Goal: Transaction & Acquisition: Purchase product/service

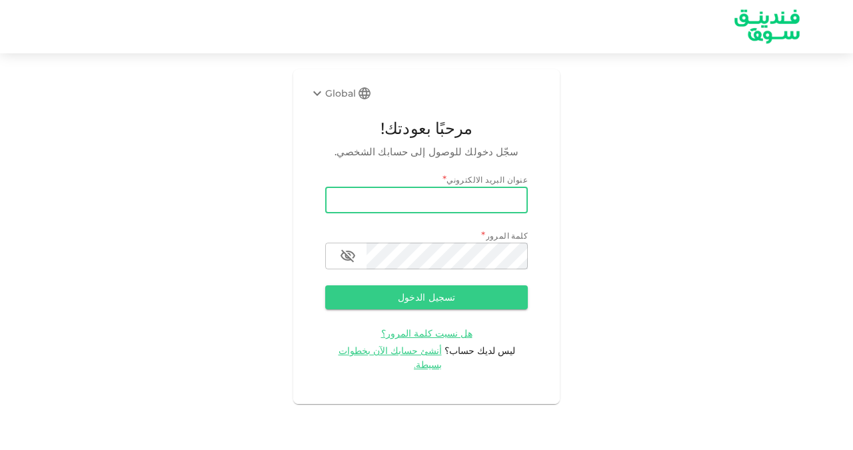
click at [344, 198] on input "email" at bounding box center [426, 200] width 203 height 27
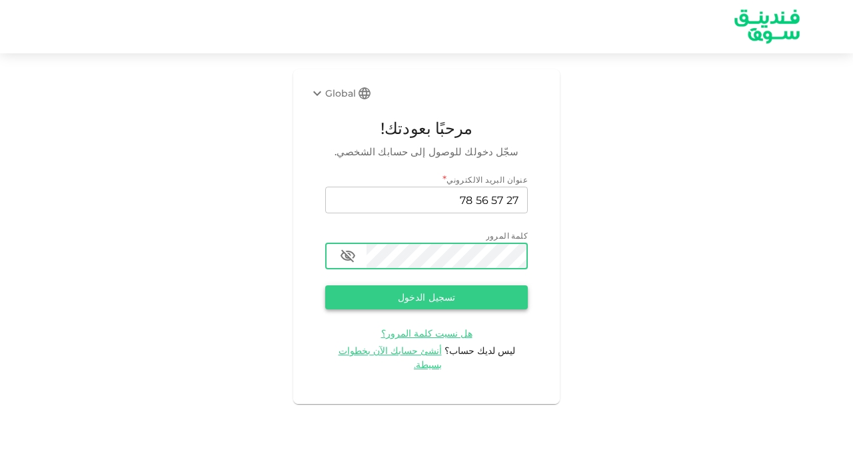
click at [439, 291] on button "تسجيل الدخول" at bounding box center [426, 297] width 203 height 24
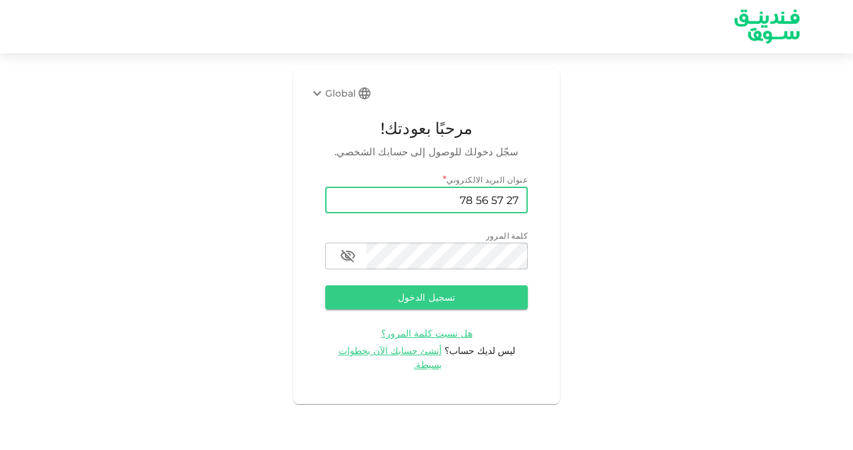
drag, startPoint x: 521, startPoint y: 199, endPoint x: 445, endPoint y: 211, distance: 76.9
click at [445, 211] on input "27 57 56 78" at bounding box center [426, 200] width 203 height 27
type input "[DOMAIN_NAME][EMAIL_ADDRESS][DOMAIN_NAME]"
click at [446, 297] on button "تسجيل الدخول" at bounding box center [426, 297] width 203 height 24
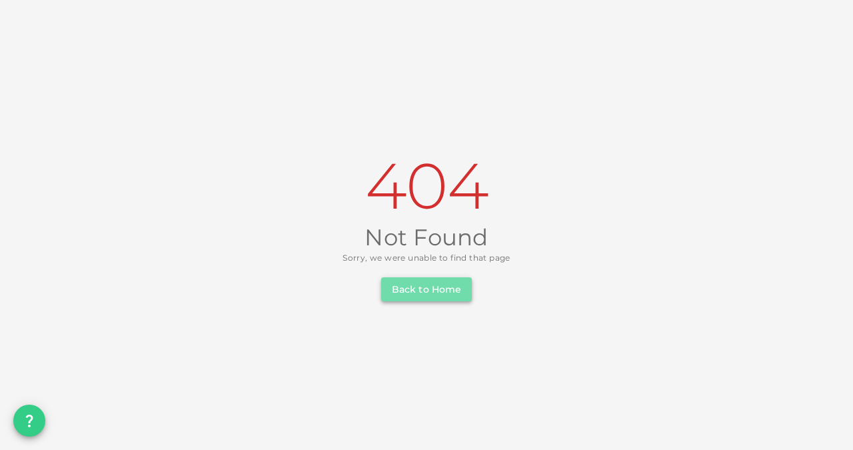
click at [425, 292] on button "Back to Home" at bounding box center [426, 289] width 91 height 24
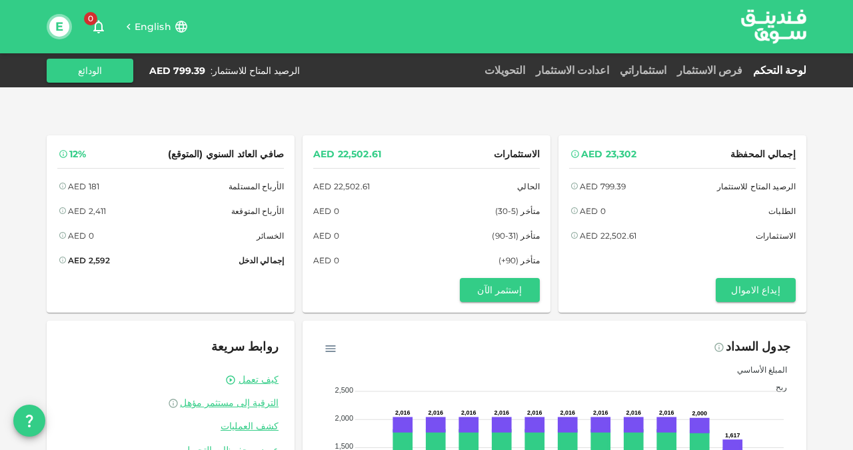
click at [811, 28] on img at bounding box center [774, 26] width 100 height 51
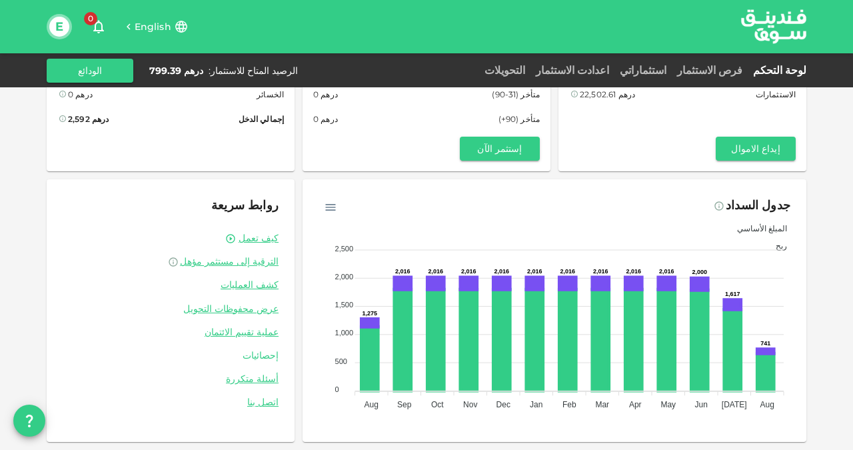
scroll to position [141, 0]
click at [62, 32] on button "E" at bounding box center [59, 27] width 20 height 20
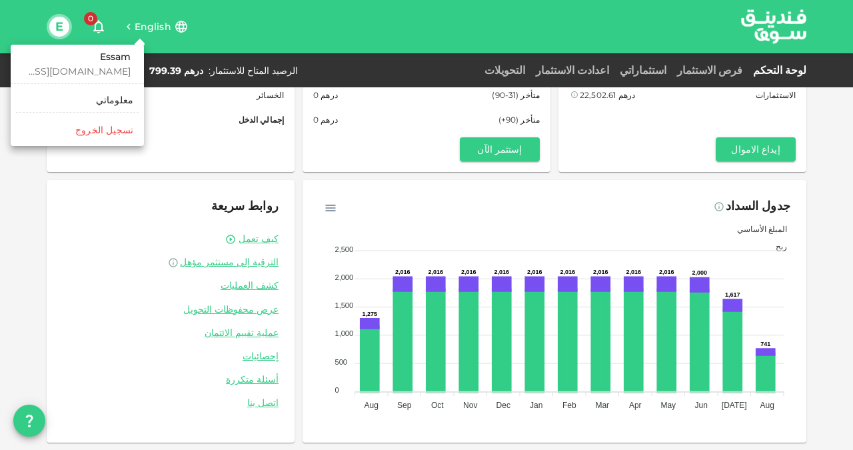
click at [285, 307] on div at bounding box center [426, 225] width 853 height 450
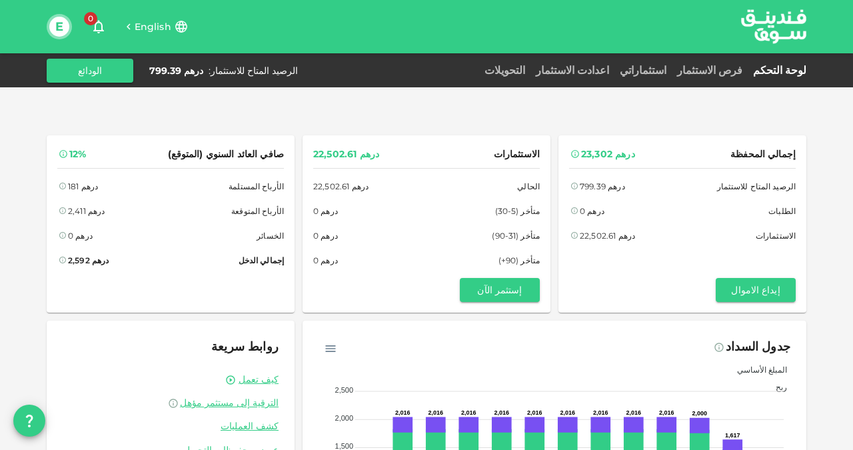
scroll to position [0, 0]
click at [506, 292] on button "إستثمر الآن" at bounding box center [500, 290] width 80 height 24
